Goal: Communication & Community: Ask a question

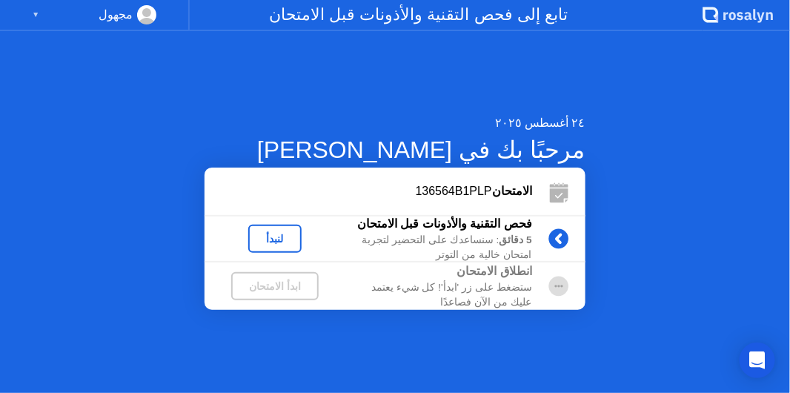
click at [296, 234] on div "لنبدأ" at bounding box center [275, 239] width 42 height 12
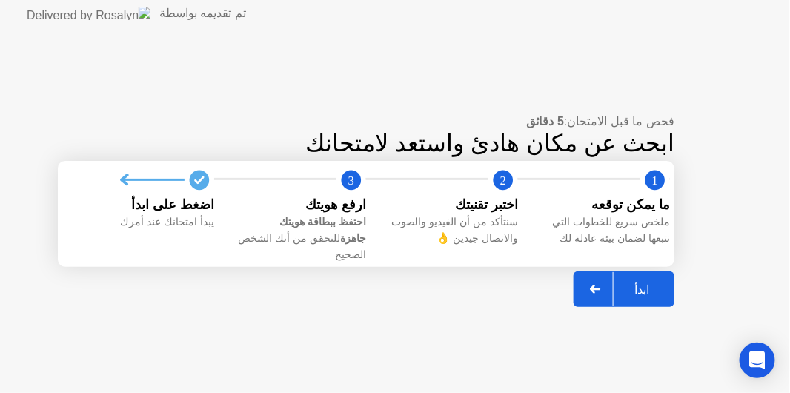
click at [632, 283] on div "ابدأ" at bounding box center [642, 290] width 56 height 14
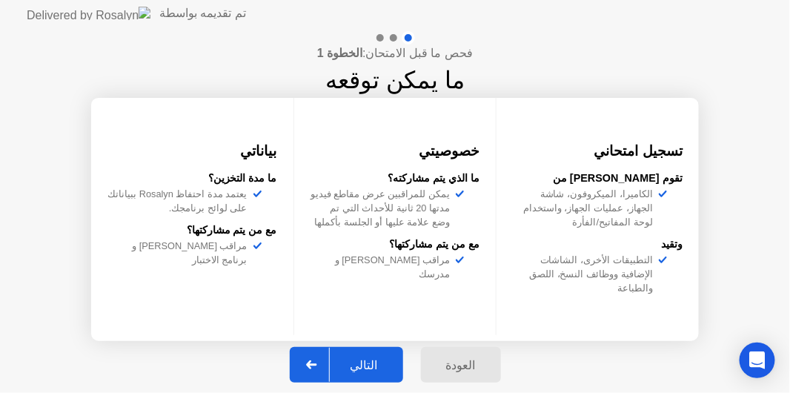
click at [347, 361] on div "التالي" at bounding box center [364, 365] width 69 height 14
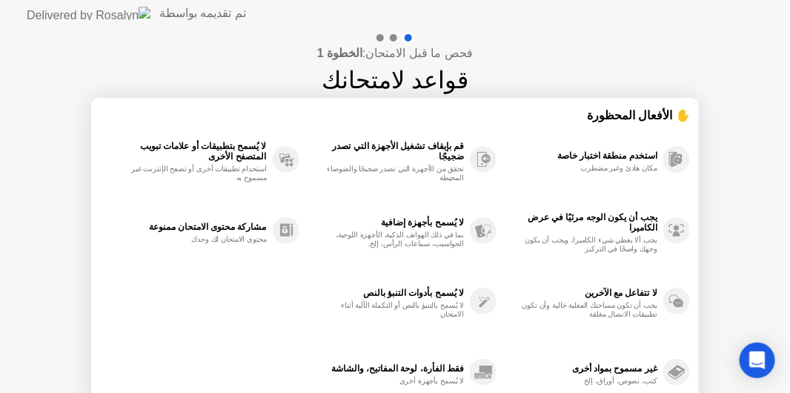
click at [395, 39] on div at bounding box center [393, 37] width 7 height 7
click at [754, 356] on icon "Open Intercom Messenger" at bounding box center [757, 360] width 17 height 19
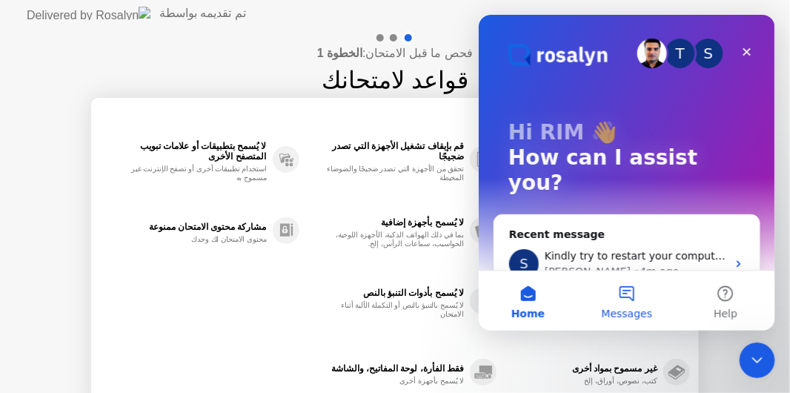
click at [627, 296] on button "Messages" at bounding box center [626, 300] width 99 height 59
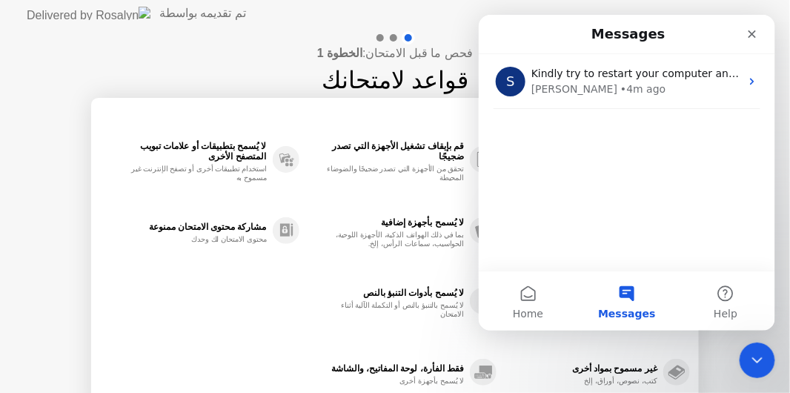
click at [613, 214] on div "S Kindly try to restart your computer and try again. [PERSON_NAME] • 4m ago" at bounding box center [626, 161] width 297 height 217
click at [605, 245] on div "S Kindly try to restart your computer and try again. [PERSON_NAME] • 4m ago" at bounding box center [626, 161] width 297 height 217
click at [558, 277] on button "Home" at bounding box center [527, 300] width 99 height 59
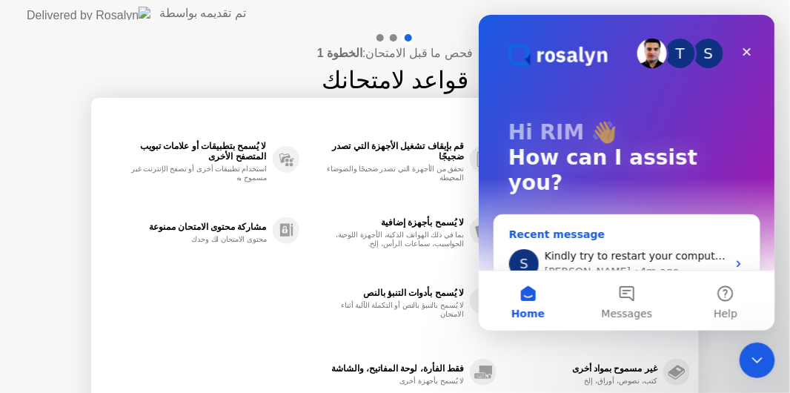
click at [631, 249] on span "Kindly try to restart your computer and try again." at bounding box center [672, 255] width 257 height 12
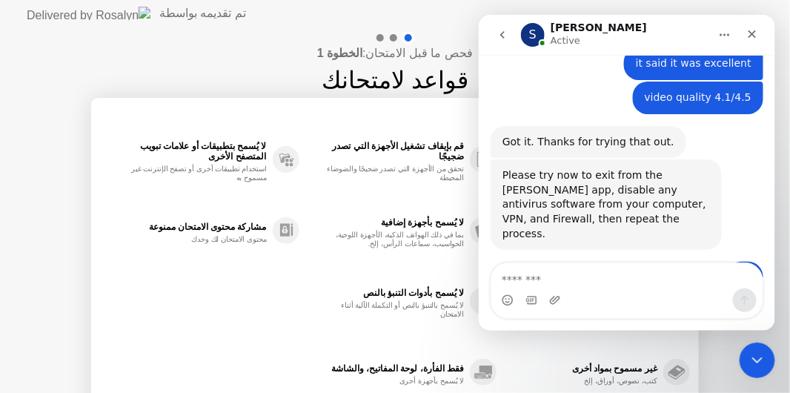
scroll to position [2511, 0]
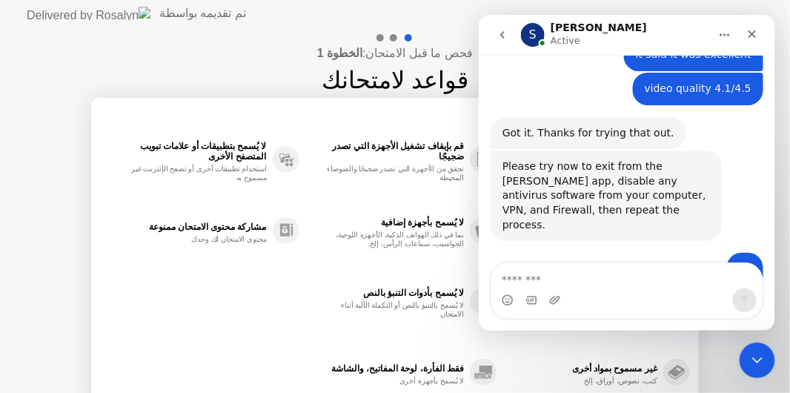
click at [604, 279] on textarea "Message…" at bounding box center [626, 274] width 271 height 25
type textarea "**********"
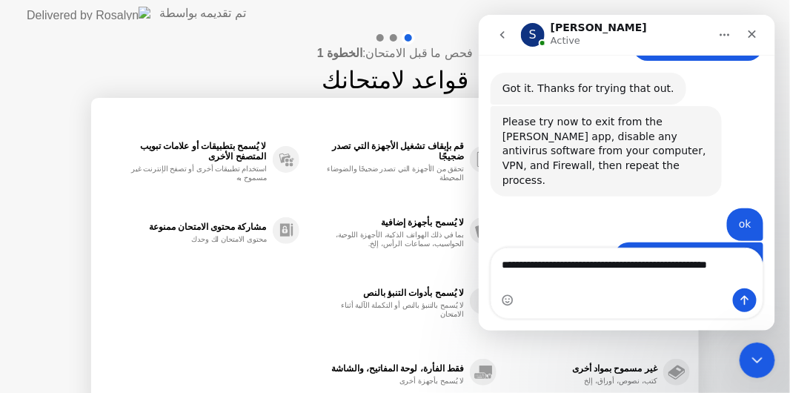
scroll to position [2571, 0]
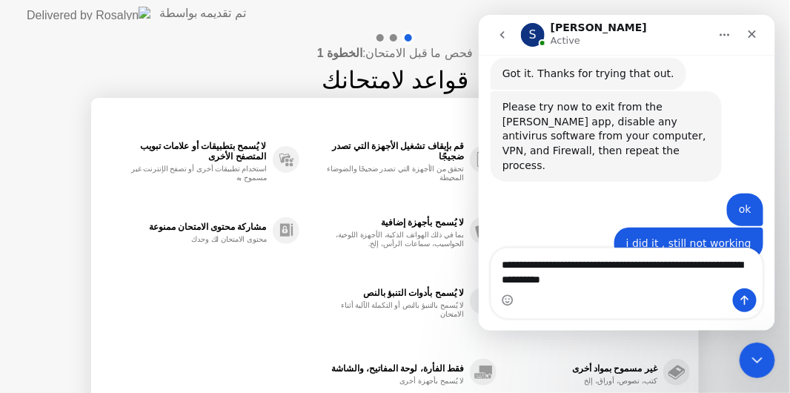
type textarea "**********"
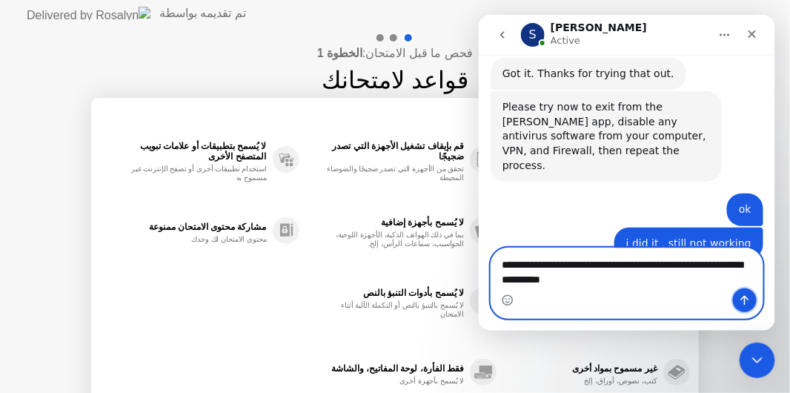
click at [747, 295] on icon "Send a message…" at bounding box center [745, 300] width 12 height 12
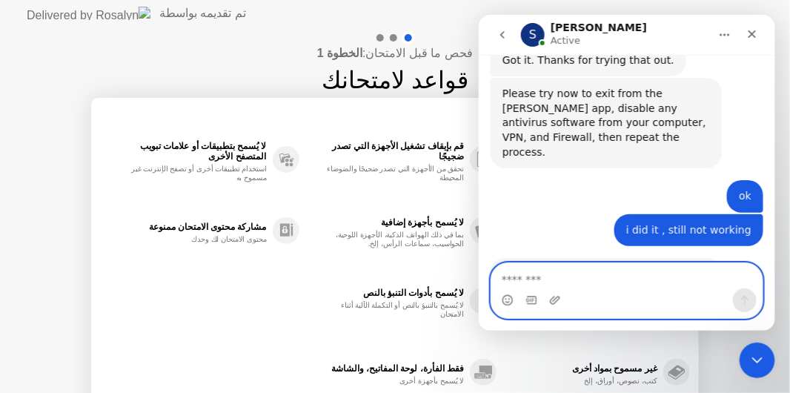
scroll to position [2604, 0]
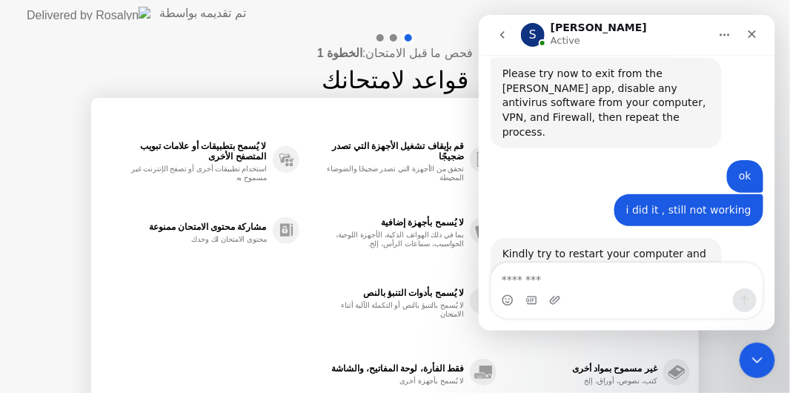
click at [196, 33] on div "فحص ما قبل الامتحان: الخطوة 1 قواعد لامتحانك ✋ الأفعال المحظورة استخدم منطقة اخ…" at bounding box center [395, 248] width 790 height 442
click at [159, 12] on div "تم تقديمه بواسطة" at bounding box center [202, 13] width 87 height 18
click at [31, 14] on img at bounding box center [89, 13] width 124 height 13
click at [31, 9] on img at bounding box center [89, 13] width 124 height 13
click html
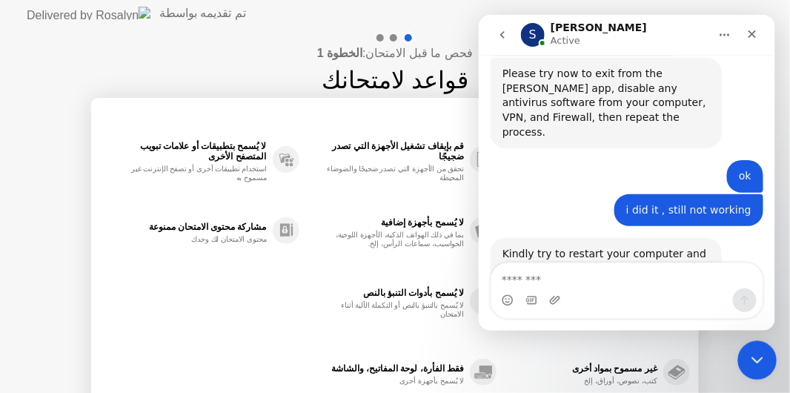
click at [769, 364] on div "Close Intercom Messenger" at bounding box center [756, 358] width 36 height 36
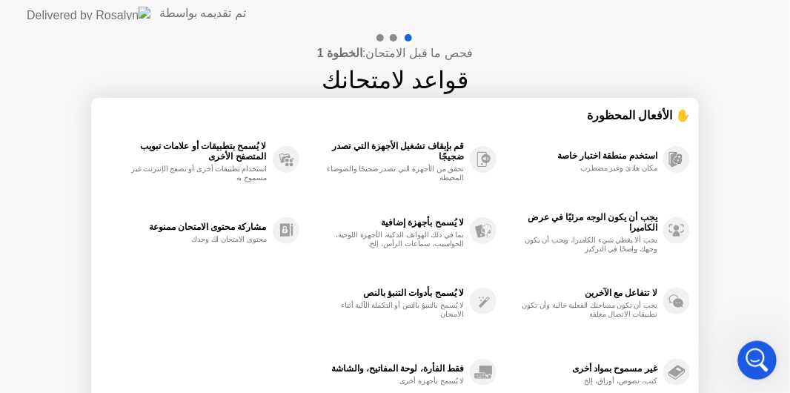
scroll to position [2018, 0]
click at [593, 360] on div "غير مسموح بمواد أخرى كتب، نصوص، أوراق، إلخ" at bounding box center [580, 372] width 153 height 27
click at [394, 38] on div at bounding box center [393, 37] width 7 height 7
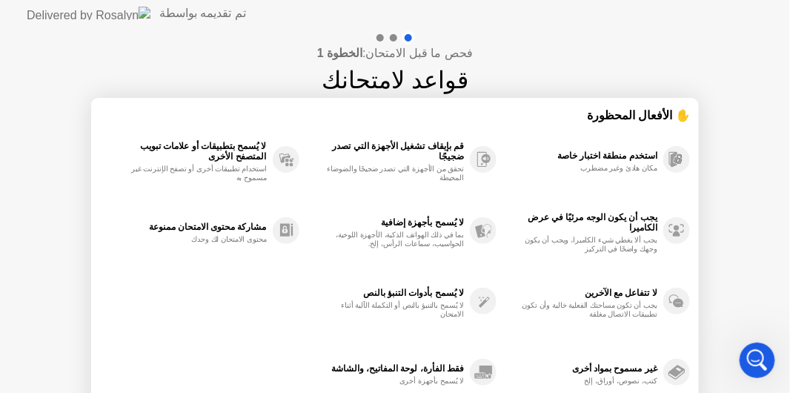
click at [611, 158] on div "استخدم منطقة اختبار خاصة" at bounding box center [580, 156] width 153 height 10
click at [424, 158] on div "قم بإيقاف تشغيل الأجهزة التي تصدر ضجيجًا" at bounding box center [386, 151] width 158 height 21
click at [246, 152] on div "لا يُسمح بتطبيقات أو علامات تبويب المتصفح الأخرى" at bounding box center [187, 151] width 159 height 21
click at [251, 229] on div "مشاركة محتوى الامتحان ممنوعة" at bounding box center [187, 227] width 159 height 10
click at [407, 222] on div "لا يُسمح بأجهزة إضافية" at bounding box center [386, 222] width 158 height 10
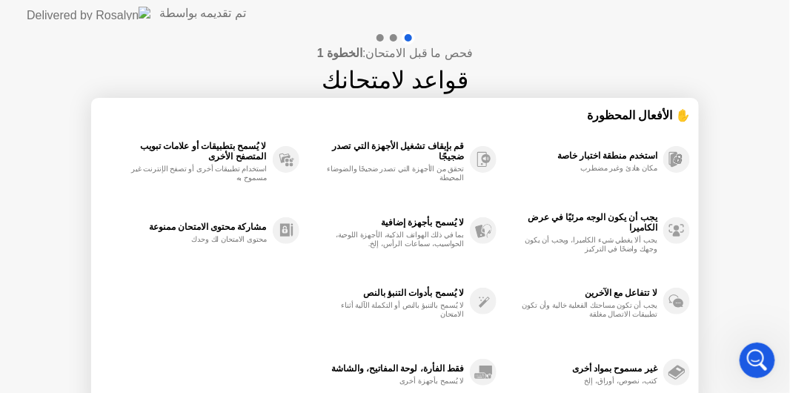
click at [594, 224] on div "يجب أن يكون الوجه مرئيًا في عرض الكاميرا" at bounding box center [580, 222] width 153 height 21
click at [609, 291] on div "لا تتفاعل مع الآخرين" at bounding box center [580, 293] width 153 height 10
click at [430, 294] on div "لا يُسمح بأدوات التنبؤ بالنص" at bounding box center [386, 293] width 158 height 10
click at [615, 363] on div "غير مسموح بمواد أخرى" at bounding box center [580, 368] width 153 height 10
click at [419, 368] on div "فقط الفأرة، لوحة المفاتيح، والشاشة" at bounding box center [386, 368] width 158 height 10
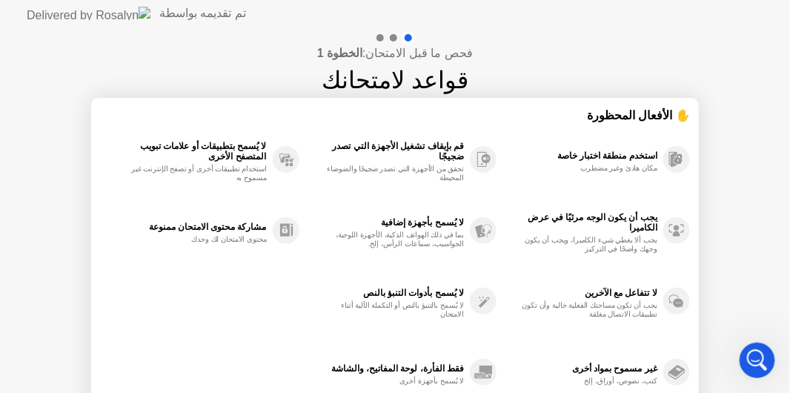
click at [419, 368] on div "فقط الفأرة، لوحة المفاتيح، والشاشة" at bounding box center [386, 368] width 158 height 10
click html
click at [765, 360] on div "Open Intercom Messenger" at bounding box center [755, 358] width 49 height 49
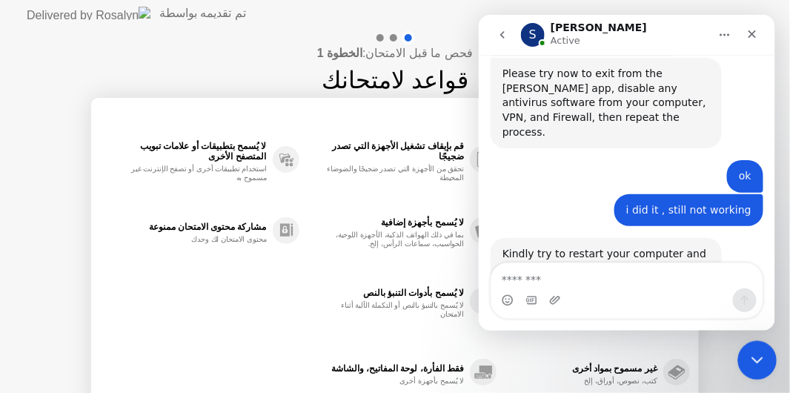
scroll to position [2604, 0]
click at [571, 280] on textarea "Message…" at bounding box center [626, 274] width 271 height 25
click at [275, 67] on div "فحص ما قبل الامتحان: الخطوة 1 قواعد لامتحانك ✋ الأفعال المحظورة استخدم منطقة اخ…" at bounding box center [395, 248] width 790 height 442
drag, startPoint x: 753, startPoint y: 81, endPoint x: 747, endPoint y: 35, distance: 46.5
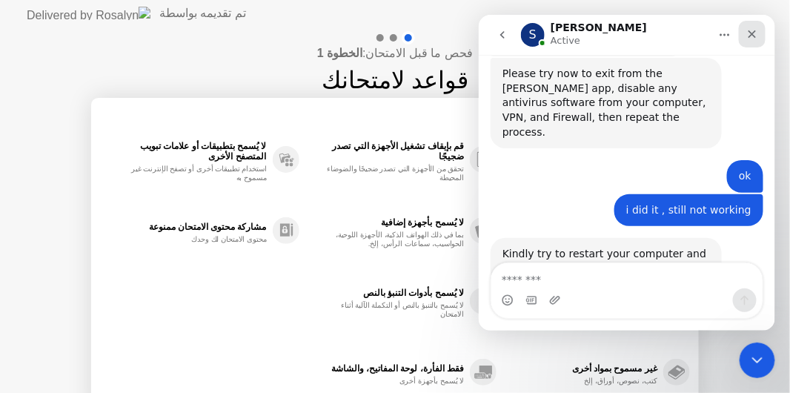
click at [747, 35] on icon "Close" at bounding box center [752, 33] width 12 height 12
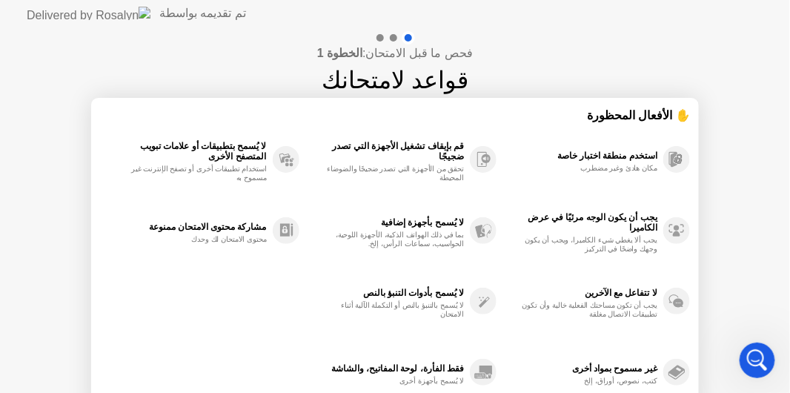
click at [789, 65] on div "فحص ما قبل الامتحان: الخطوة 1 قواعد لامتحانك ✋ الأفعال المحظورة استخدم منطقة اخ…" at bounding box center [395, 248] width 790 height 442
click at [630, 113] on div "✋ الأفعال المحظورة" at bounding box center [395, 115] width 590 height 17
click at [394, 36] on div at bounding box center [393, 37] width 7 height 7
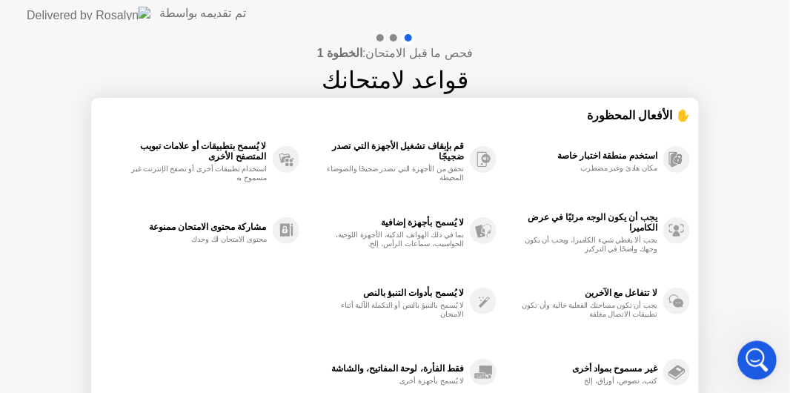
click at [759, 365] on icon "Open Intercom Messenger" at bounding box center [756, 358] width 24 height 24
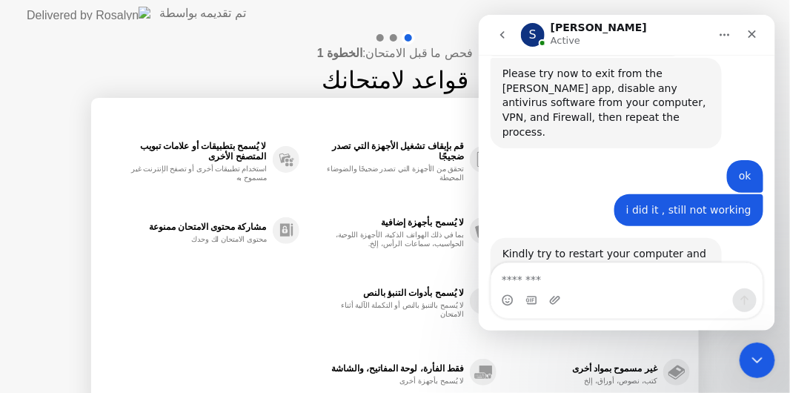
click at [551, 274] on textarea "Message…" at bounding box center [626, 274] width 271 height 25
type textarea "*"
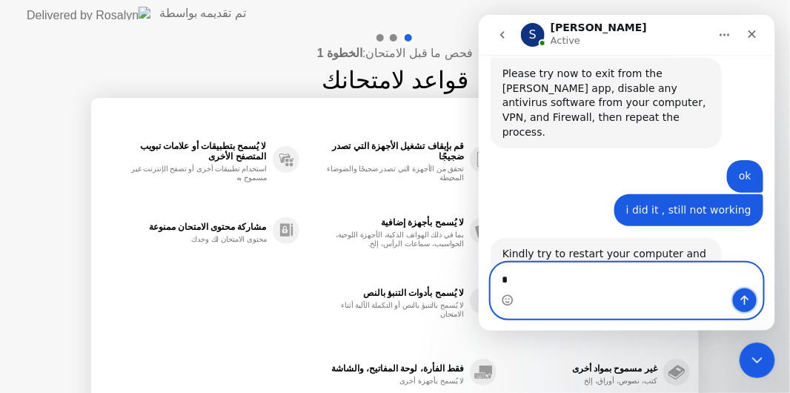
click at [739, 294] on icon "Send a message…" at bounding box center [745, 300] width 12 height 12
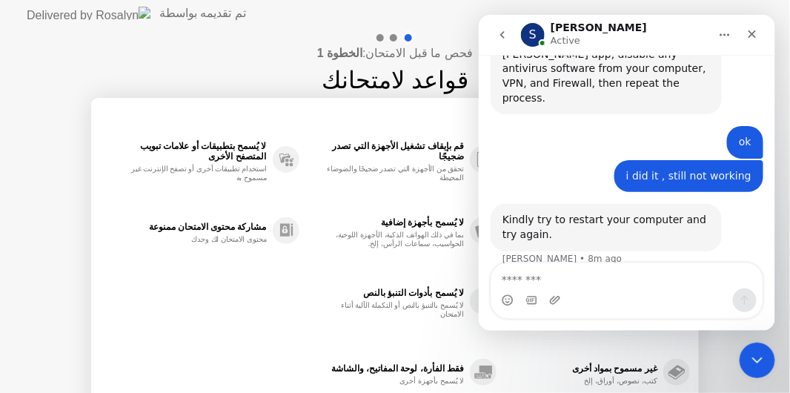
click at [666, 372] on circle at bounding box center [677, 372] width 27 height 27
click at [762, 351] on icon "Close Intercom Messenger" at bounding box center [756, 358] width 18 height 18
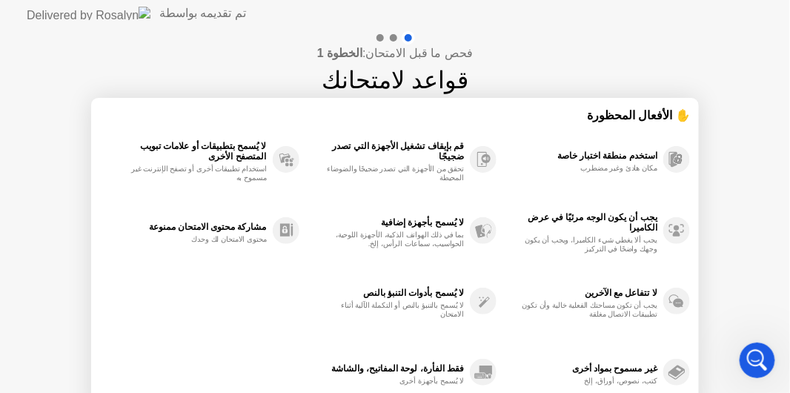
click at [675, 222] on circle at bounding box center [677, 230] width 27 height 27
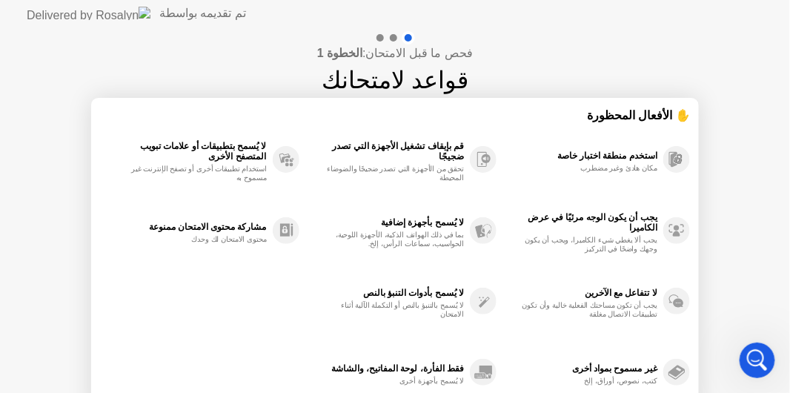
click at [373, 67] on h1 "قواعد لامتحانك" at bounding box center [395, 80] width 147 height 36
click at [231, 33] on div "فحص ما قبل الامتحان: الخطوة 1 قواعد لامتحانك ✋ الأفعال المحظورة استخدم منطقة اخ…" at bounding box center [395, 248] width 790 height 442
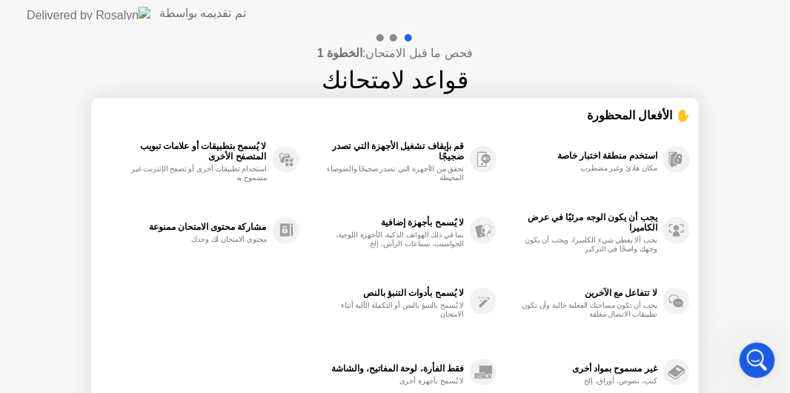
click at [492, 340] on div "فقط الفأرة، لوحة المفاتيح، والشاشة لا يُسمح بأجهزة أخرى" at bounding box center [399, 372] width 198 height 71
click at [478, 369] on circle at bounding box center [483, 372] width 27 height 27
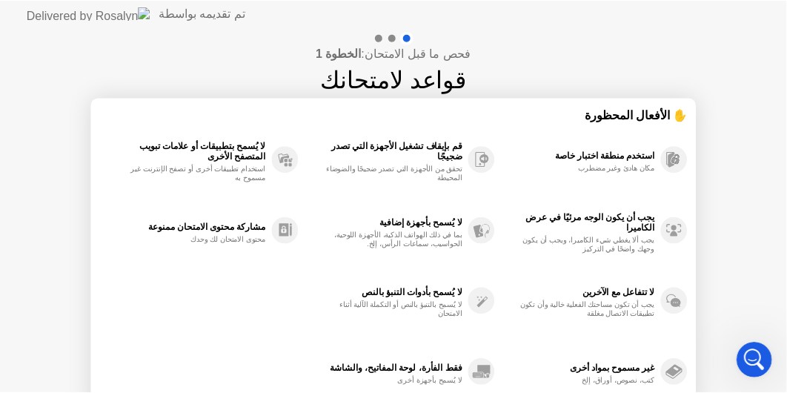
scroll to position [2668, 0]
click at [478, 369] on circle at bounding box center [483, 372] width 27 height 27
click at [394, 42] on div at bounding box center [395, 37] width 43 height 13
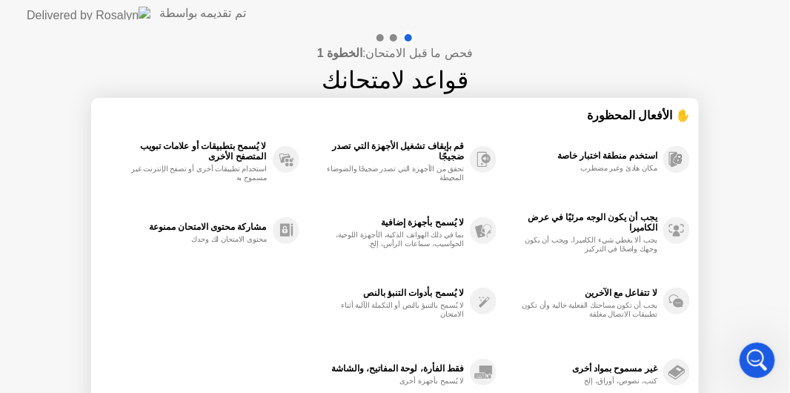
drag, startPoint x: 394, startPoint y: 42, endPoint x: 379, endPoint y: 37, distance: 15.5
click at [379, 37] on div at bounding box center [395, 37] width 43 height 13
click at [379, 37] on div at bounding box center [380, 37] width 7 height 7
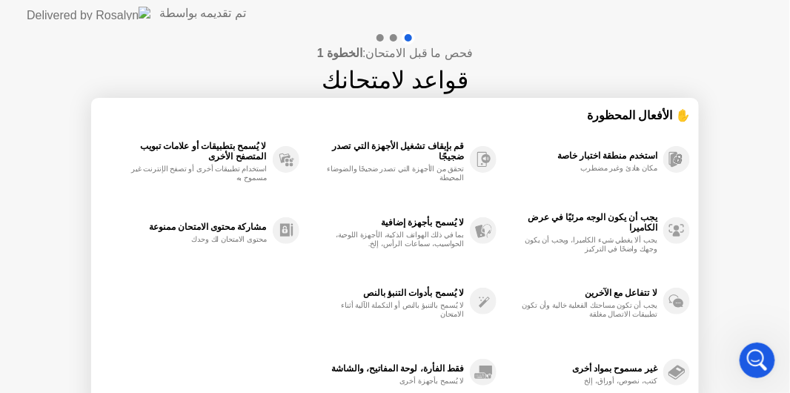
click at [379, 37] on div at bounding box center [380, 37] width 7 height 7
click at [789, 0] on header "تم تقديمه بواسطة" at bounding box center [395, 13] width 790 height 27
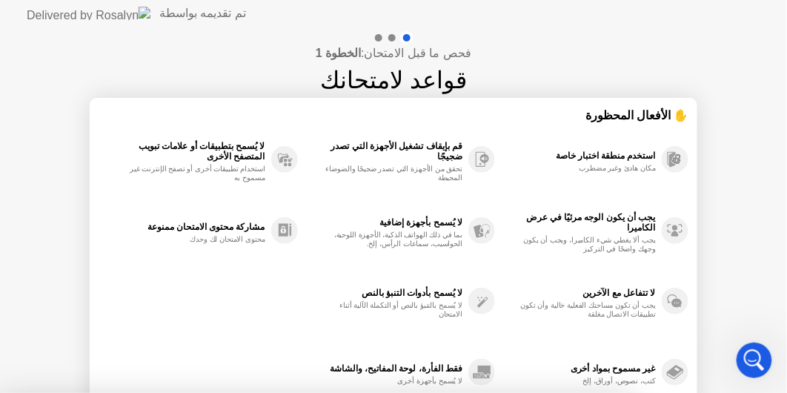
scroll to position [2695, 0]
